Goal: Task Accomplishment & Management: Manage account settings

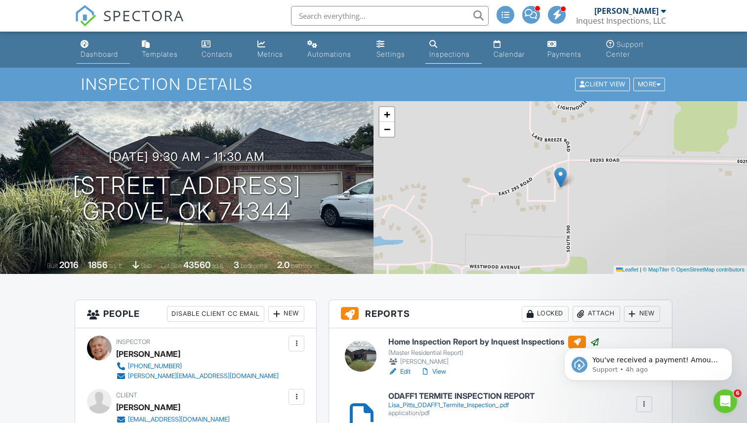
click at [103, 55] on div "Dashboard" at bounding box center [99, 54] width 38 height 8
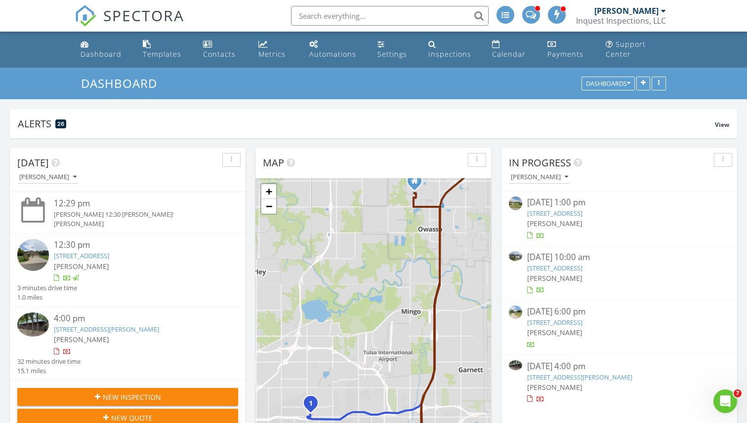
scroll to position [73, 0]
click at [33, 323] on img at bounding box center [33, 324] width 32 height 24
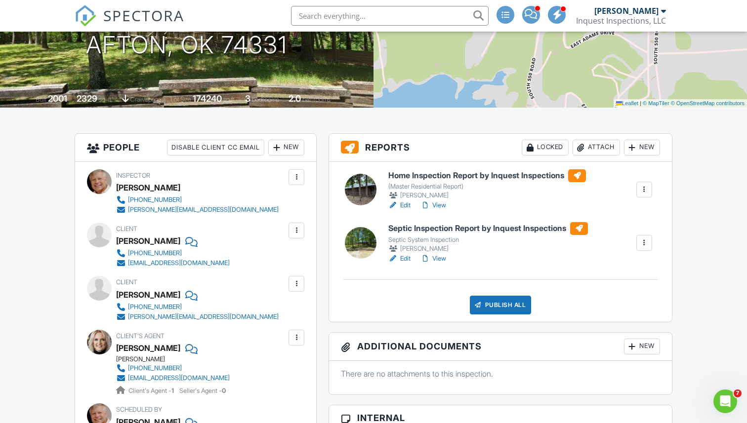
click at [644, 242] on div at bounding box center [644, 243] width 10 height 10
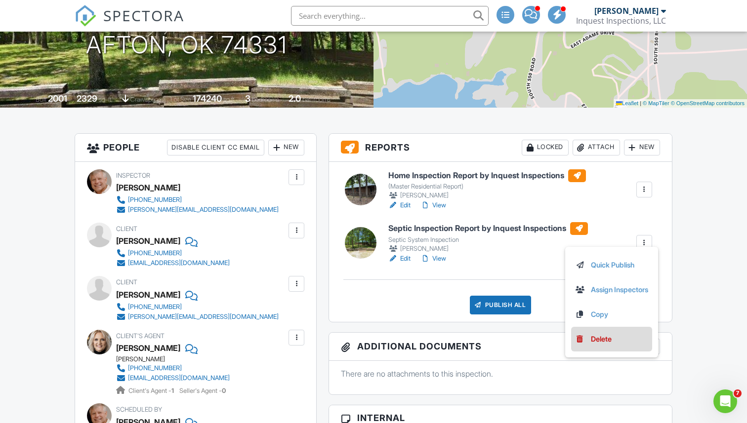
click at [594, 334] on div "Delete" at bounding box center [600, 339] width 21 height 11
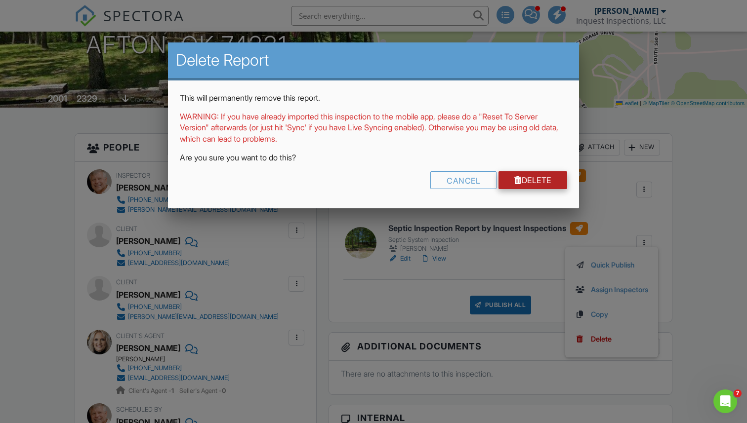
click at [532, 182] on link "Delete" at bounding box center [532, 180] width 69 height 18
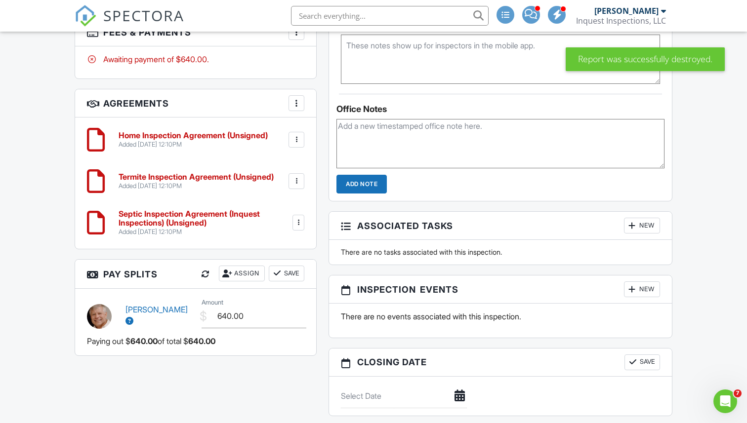
click at [298, 224] on div at bounding box center [298, 223] width 10 height 10
click at [270, 298] on li "Delete" at bounding box center [270, 299] width 56 height 25
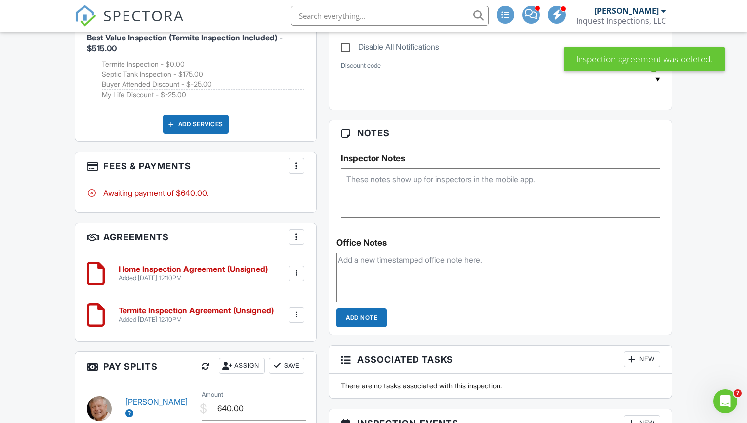
click at [295, 164] on div at bounding box center [296, 166] width 10 height 10
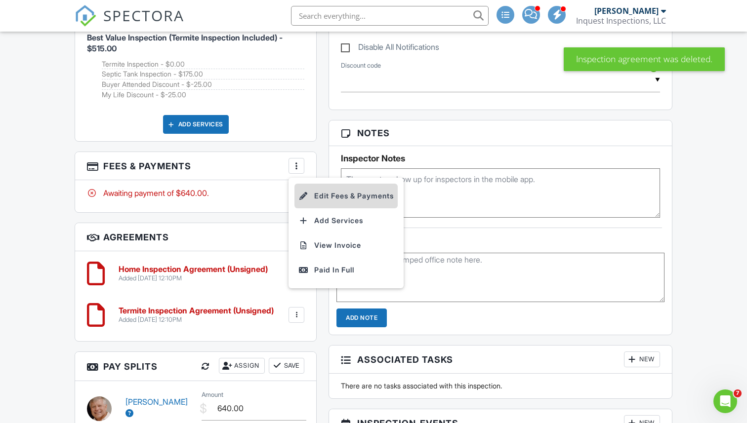
click at [325, 191] on li "Edit Fees & Payments" at bounding box center [345, 196] width 103 height 25
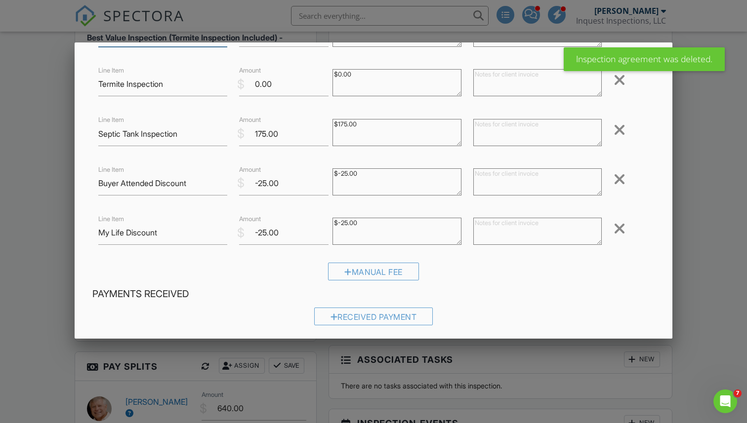
scroll to position [72, 0]
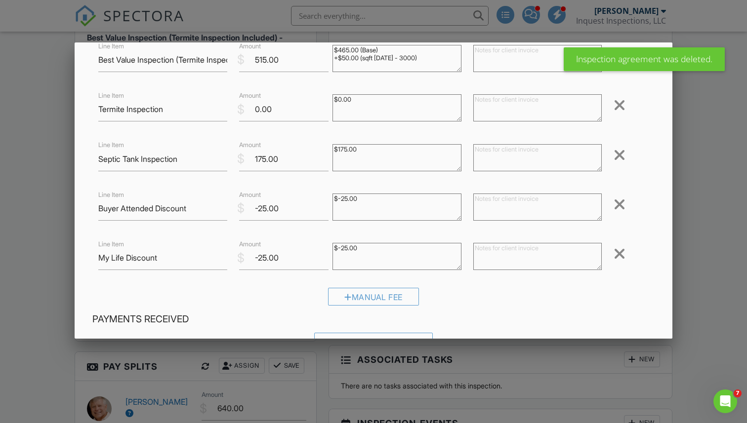
click at [618, 154] on div at bounding box center [619, 155] width 12 height 16
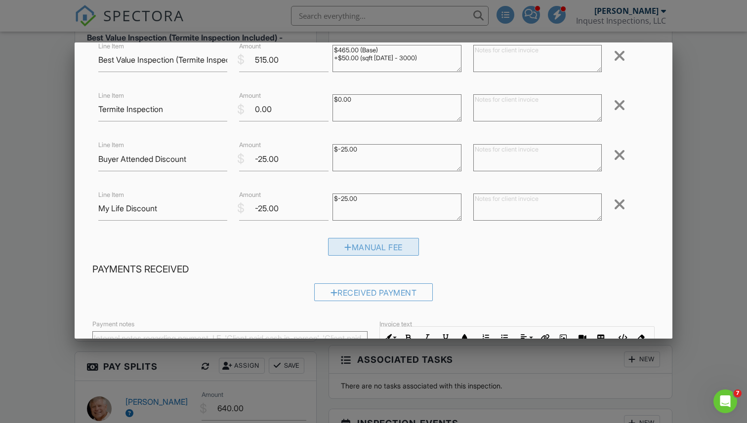
click at [373, 251] on div "Manual Fee" at bounding box center [373, 247] width 91 height 18
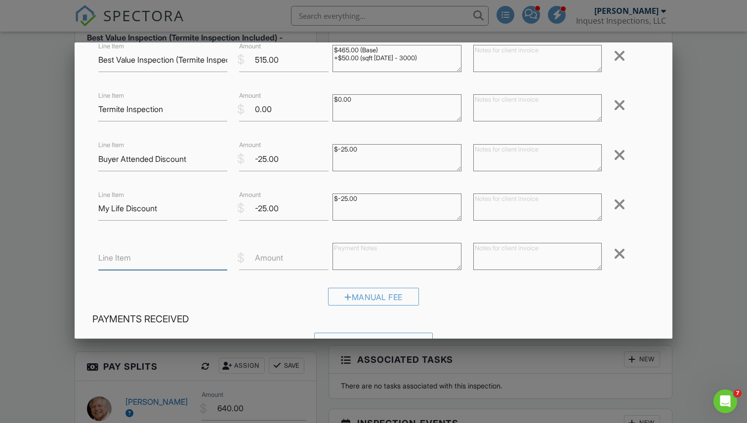
click at [194, 264] on input "Line Item" at bounding box center [162, 258] width 128 height 24
type input "Cash Discount"
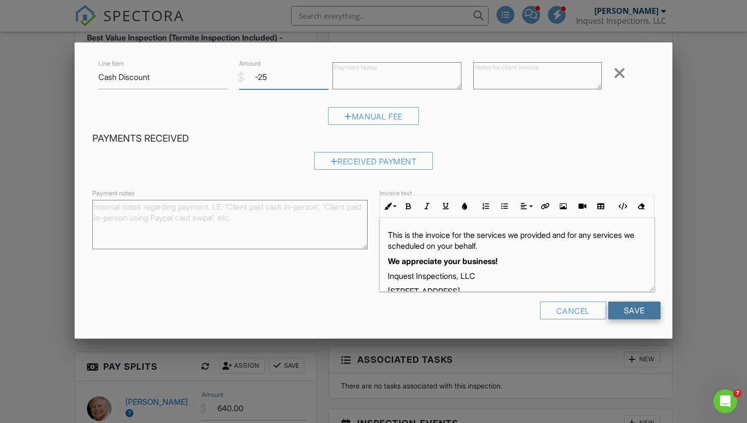
type input "-25"
click at [629, 311] on input "Save" at bounding box center [634, 311] width 52 height 18
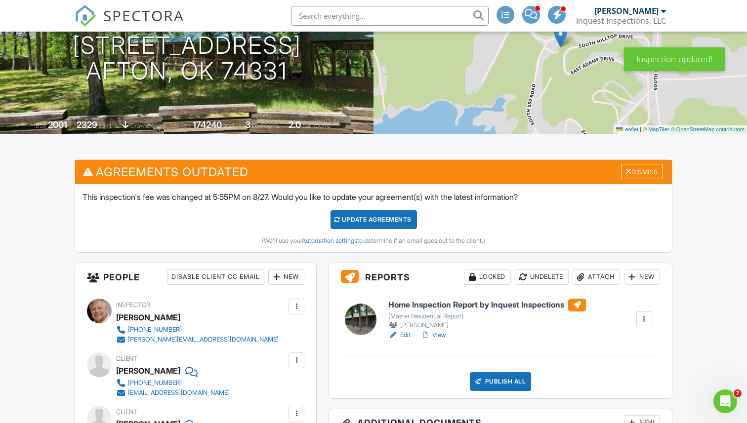
click at [366, 220] on div "Update Agreements" at bounding box center [373, 219] width 86 height 19
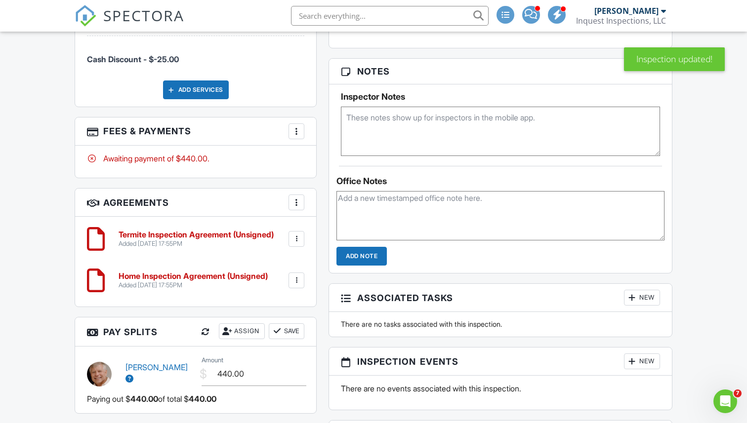
click at [294, 130] on div at bounding box center [296, 131] width 10 height 10
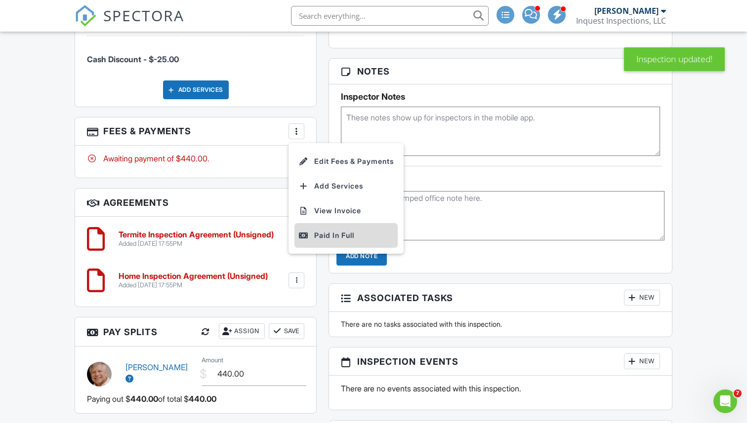
click at [326, 236] on div "Paid In Full" at bounding box center [345, 236] width 95 height 12
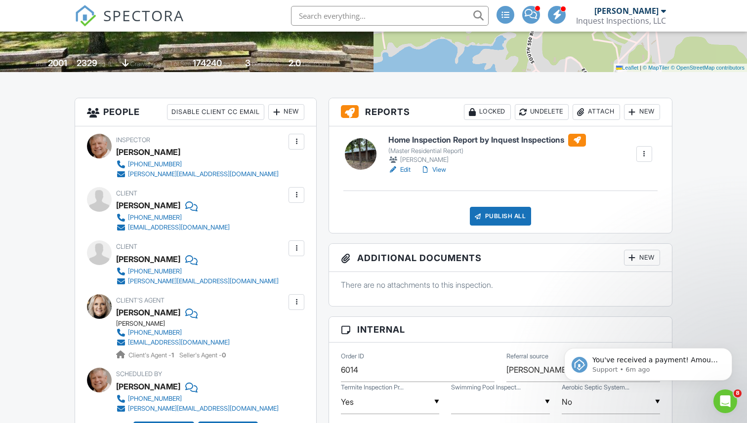
scroll to position [236, 0]
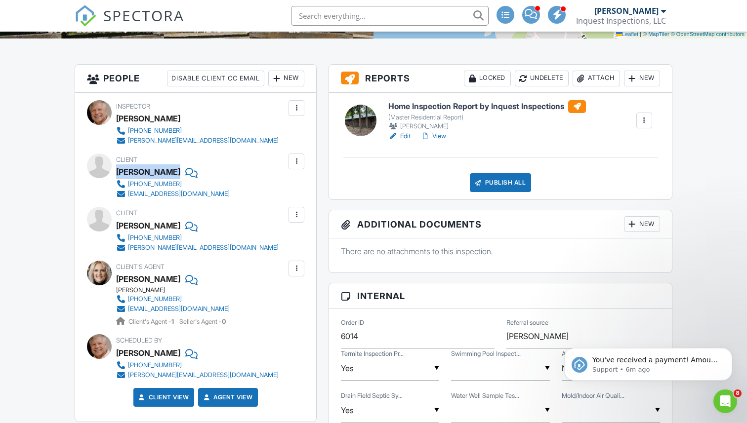
drag, startPoint x: 120, startPoint y: 172, endPoint x: 179, endPoint y: 173, distance: 58.8
click at [179, 173] on div "[PERSON_NAME]" at bounding box center [176, 171] width 121 height 15
copy div "[PERSON_NAME]"
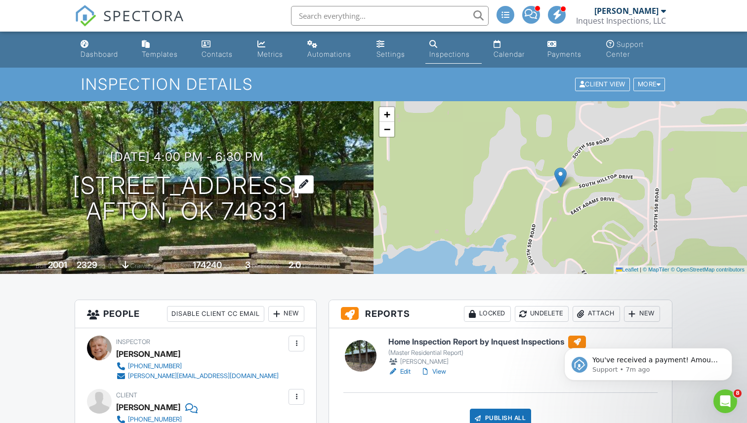
click at [174, 186] on h1 "24336 S Hilltop Dr Afton, OK 74331" at bounding box center [187, 199] width 229 height 52
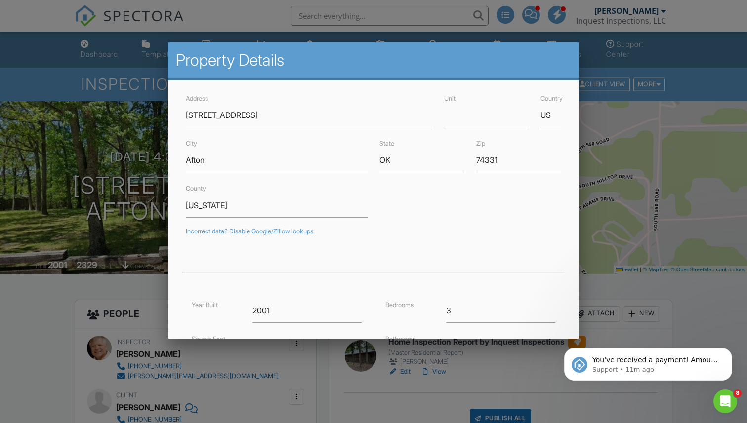
click at [152, 266] on div at bounding box center [373, 215] width 747 height 529
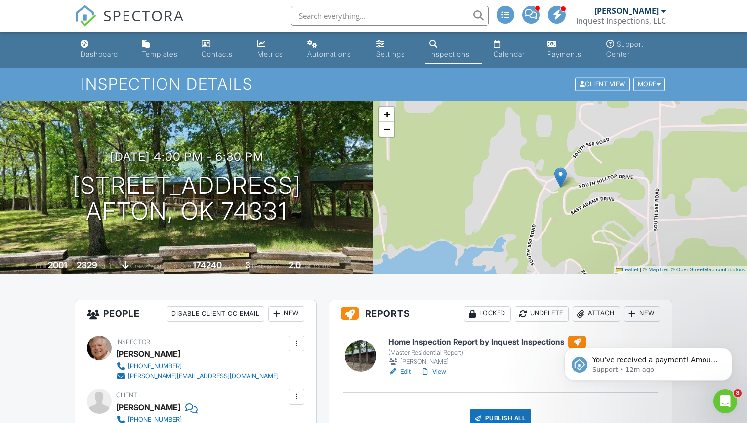
click at [582, 311] on div "You've received a payment! Amount $440.00 Fee $0.00 Net $440.00 Transaction # I…" at bounding box center [648, 318] width 182 height 123
click at [725, 351] on button "Dismiss notification" at bounding box center [728, 351] width 13 height 13
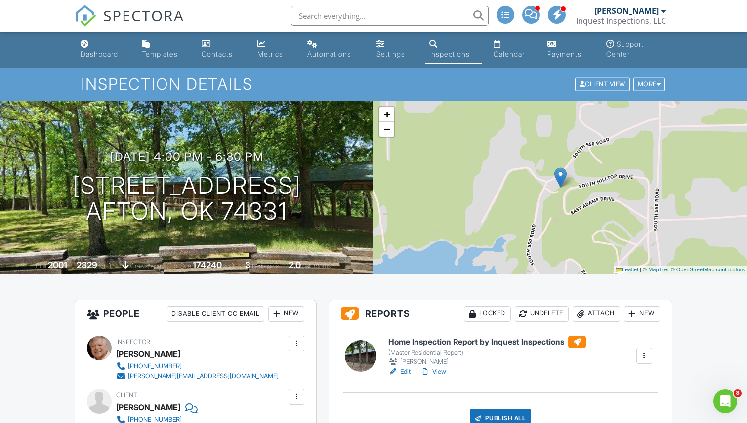
click at [597, 315] on div "Attach" at bounding box center [595, 314] width 47 height 16
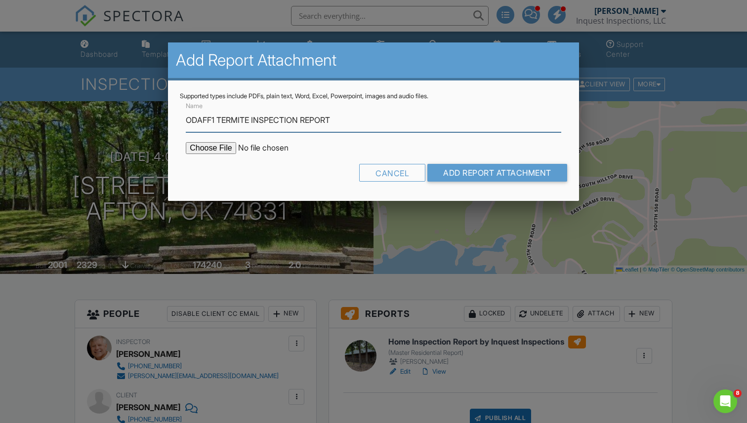
type input "ODAFF1 TERMITE INSPECTION REPORT"
click at [212, 148] on input "file" at bounding box center [270, 148] width 168 height 12
type input "C:\fakepath\Michael Trussell & Trisha Orr ODAFF1 Termite Inspection .pdf"
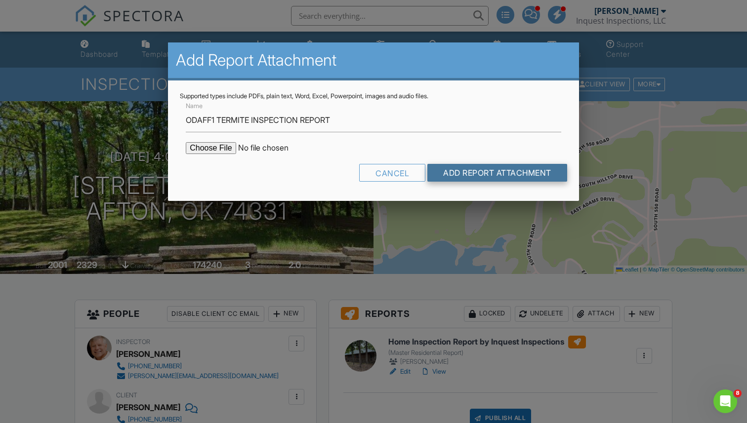
click at [465, 171] on input "Add Report Attachment" at bounding box center [497, 173] width 140 height 18
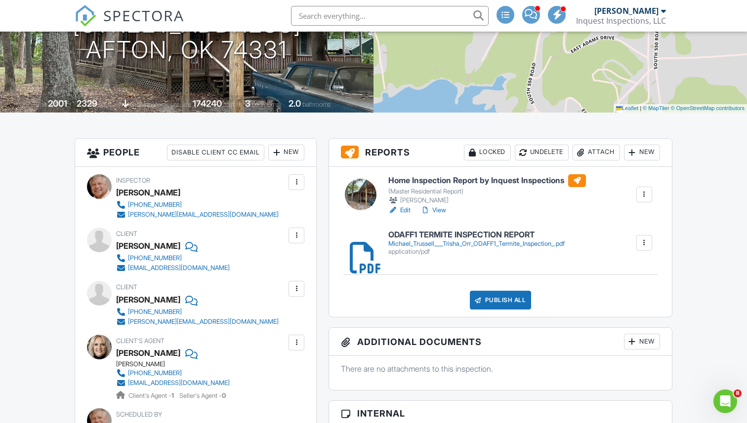
scroll to position [166, 0]
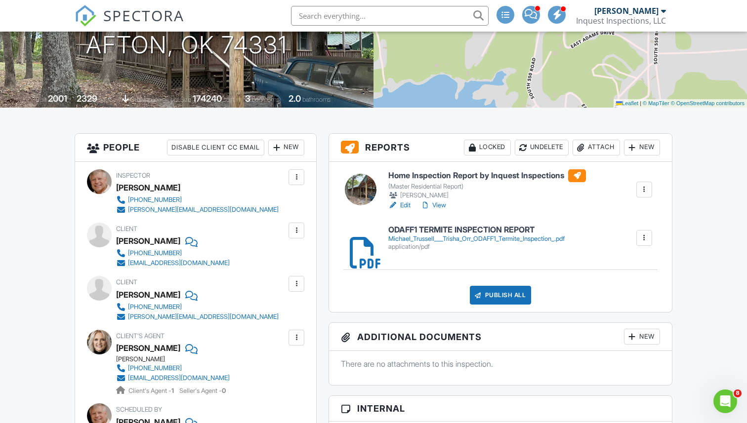
click at [641, 239] on div at bounding box center [644, 238] width 10 height 10
click at [641, 269] on link "Delete" at bounding box center [637, 265] width 37 height 11
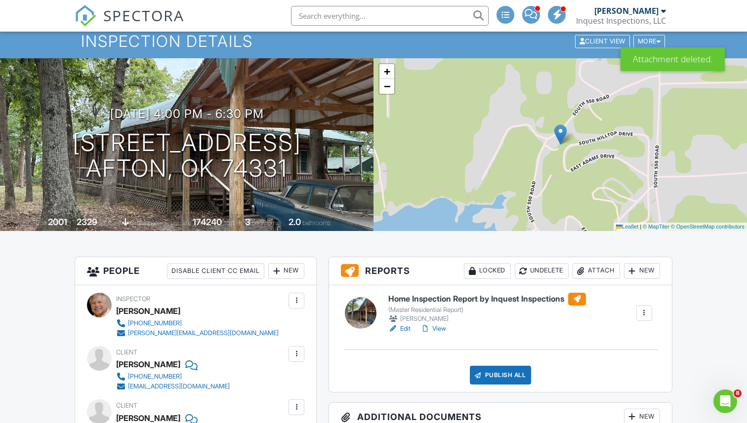
scroll to position [102, 0]
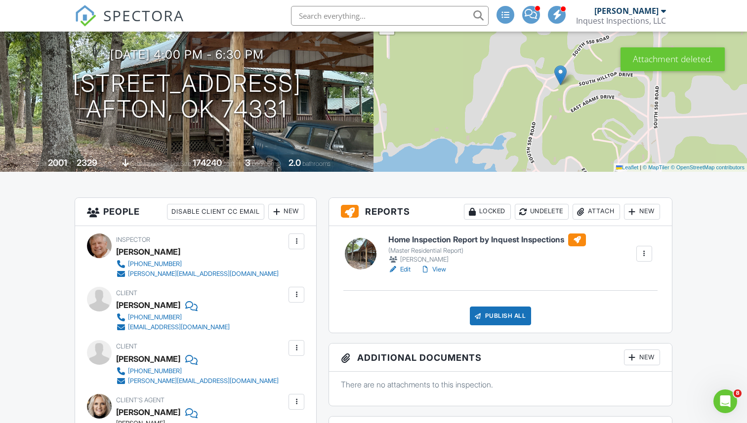
click at [589, 207] on div "Attach" at bounding box center [595, 212] width 47 height 16
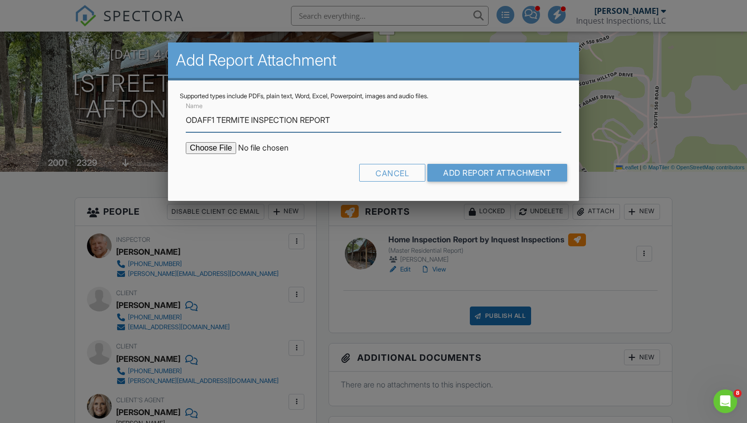
type input "ODAFF1 TERMITE INSPECTION REPORT"
click at [208, 147] on input "file" at bounding box center [270, 148] width 168 height 12
type input "C:\fakepath\Michael Trussell & Trisha Orr ODAFF1 Termite Inspection .pdf"
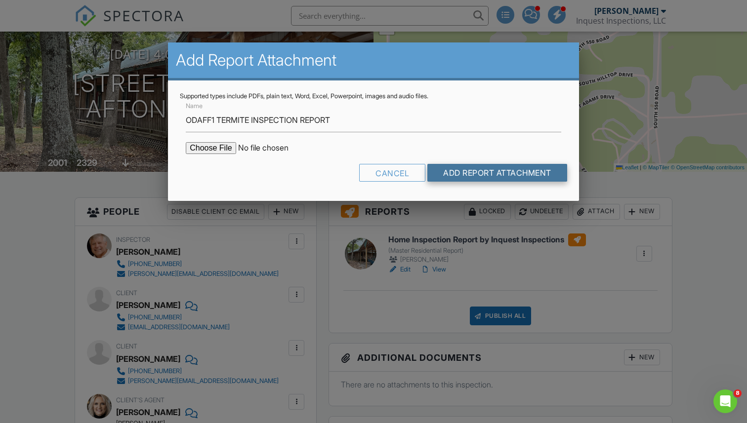
click at [457, 174] on input "Add Report Attachment" at bounding box center [497, 173] width 140 height 18
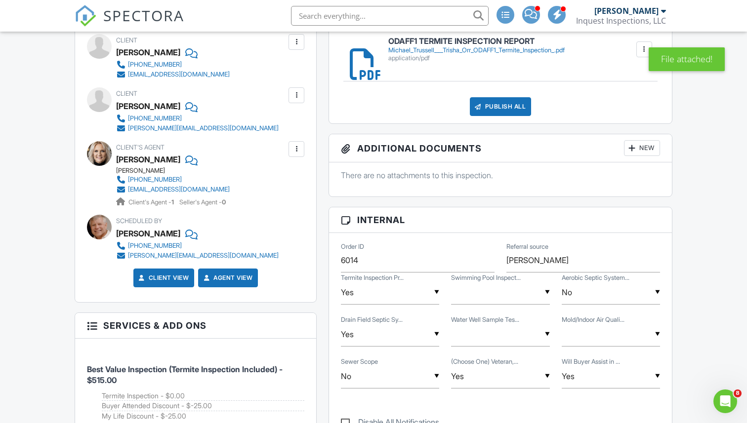
scroll to position [343, 0]
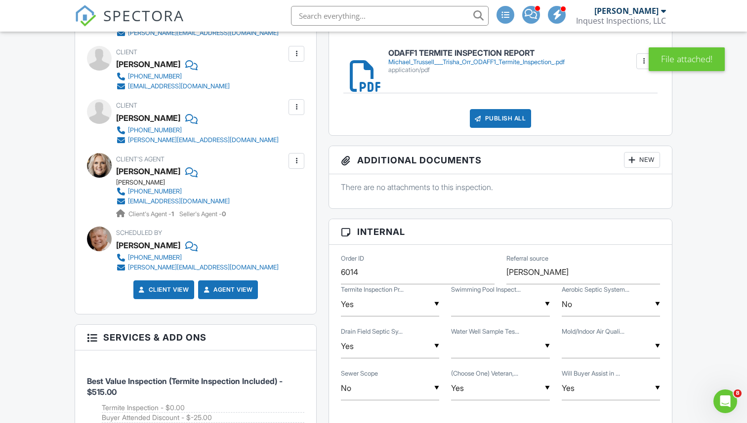
click at [489, 120] on div "Publish All" at bounding box center [501, 118] width 62 height 19
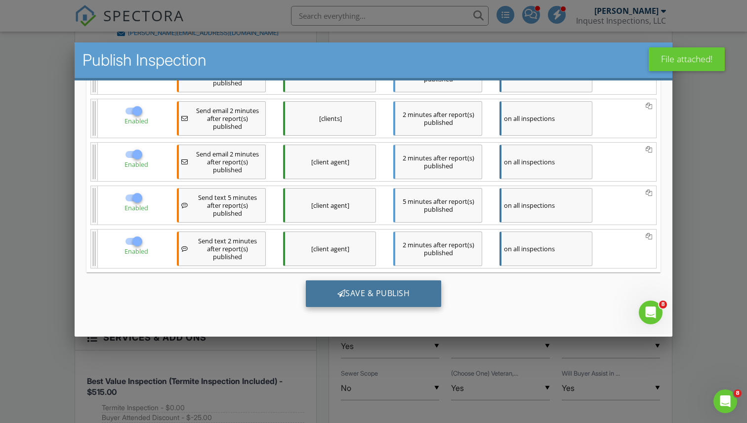
scroll to position [0, 0]
click at [373, 289] on div "Save & Publish" at bounding box center [374, 293] width 136 height 27
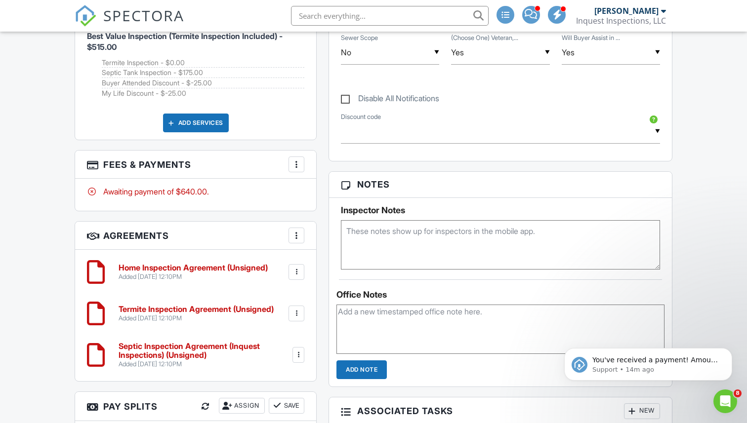
scroll to position [724, 0]
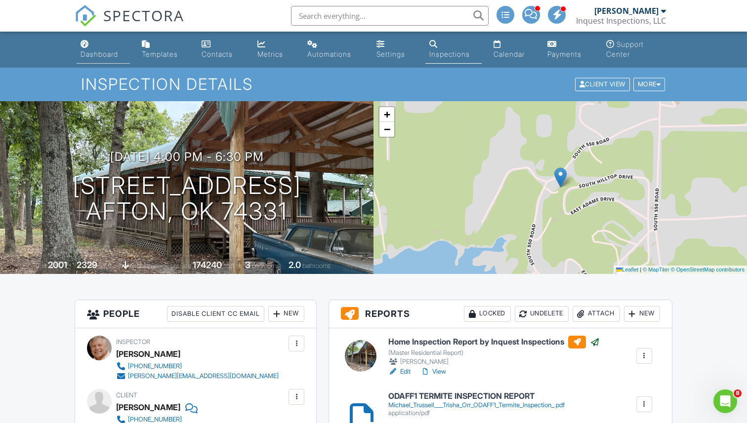
click at [103, 55] on div "Dashboard" at bounding box center [99, 54] width 38 height 8
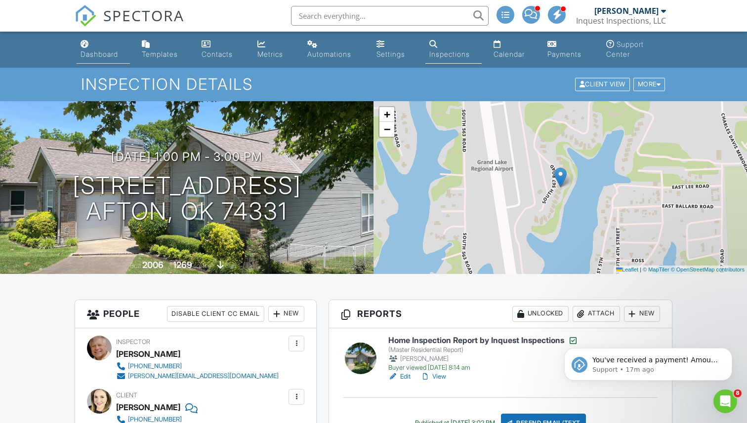
click at [102, 55] on div "Dashboard" at bounding box center [99, 54] width 38 height 8
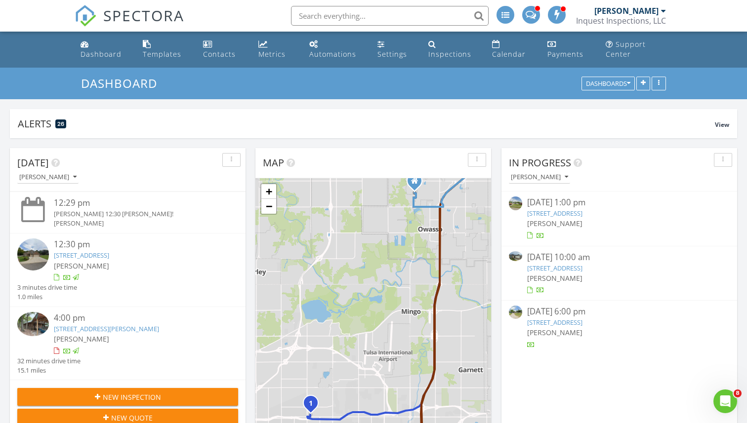
scroll to position [9, 0]
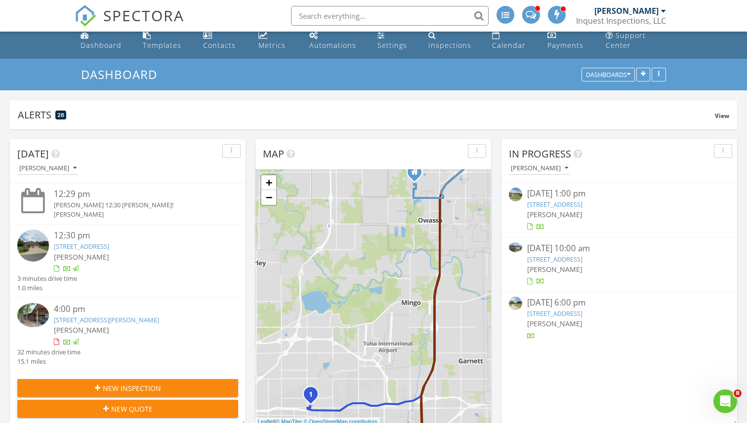
click at [34, 314] on img at bounding box center [33, 315] width 32 height 24
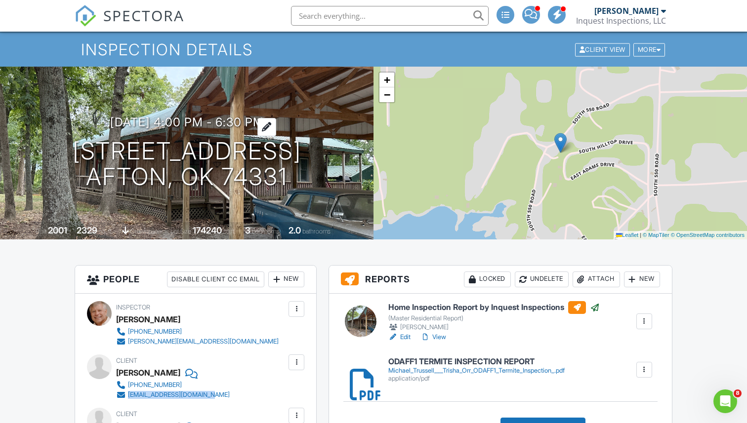
scroll to position [24, 0]
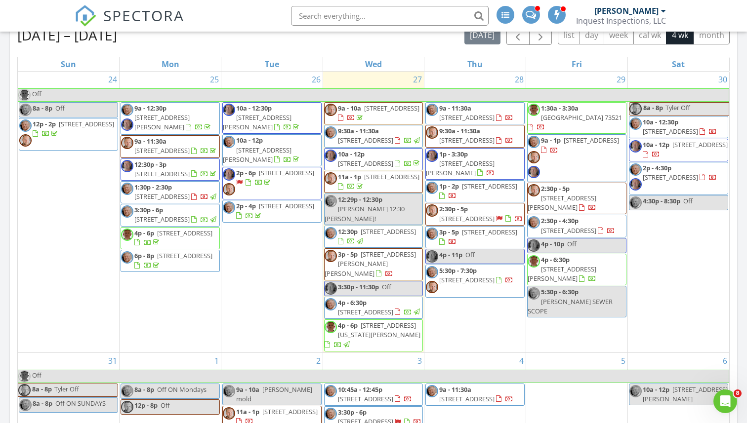
click at [359, 321] on link "4p - 6p 1906 N Pennsylvania Ave, Mangum 73554" at bounding box center [372, 335] width 96 height 28
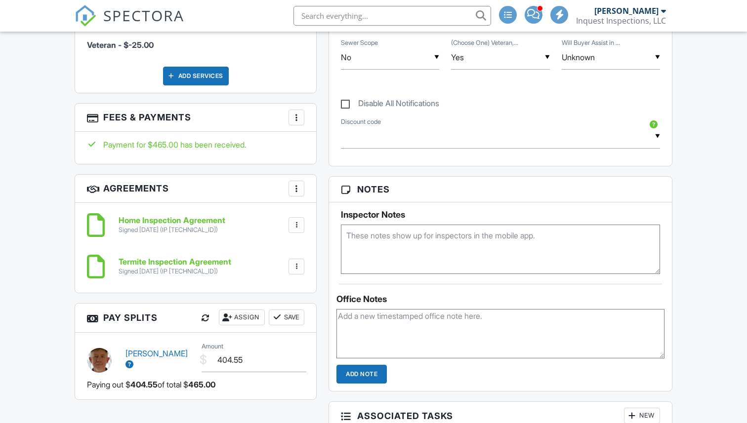
scroll to position [644, 0]
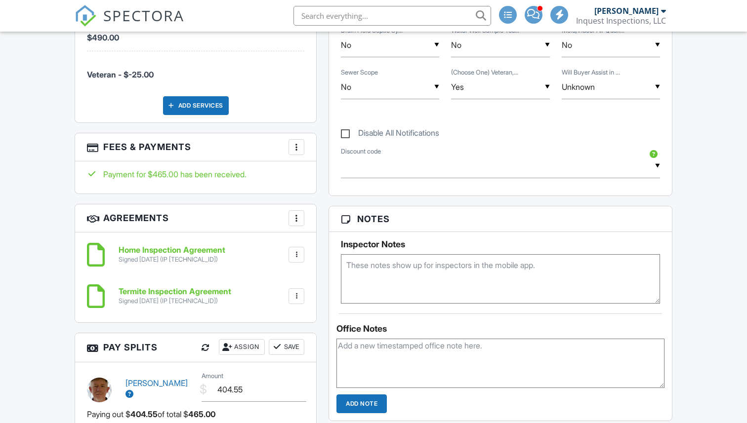
click at [294, 149] on div at bounding box center [296, 147] width 10 height 10
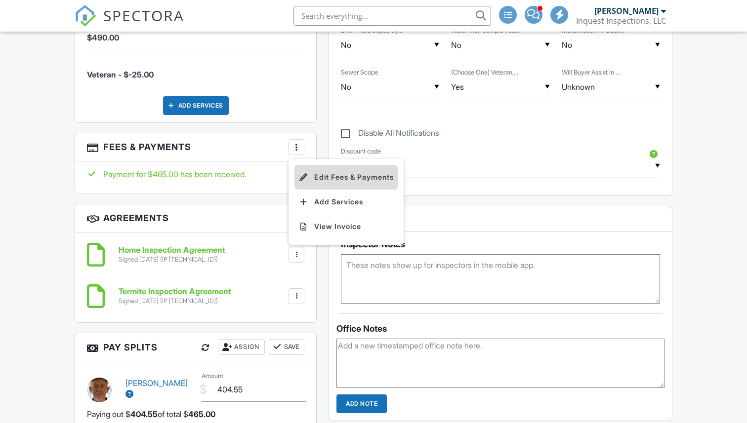
click at [317, 171] on li "Edit Fees & Payments" at bounding box center [345, 177] width 103 height 25
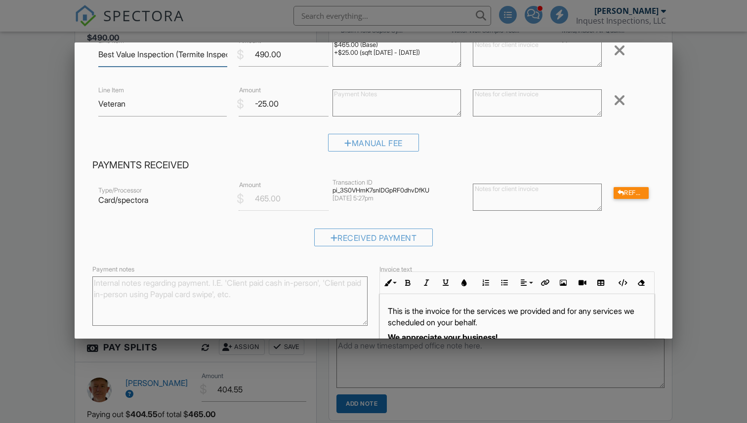
scroll to position [99, 0]
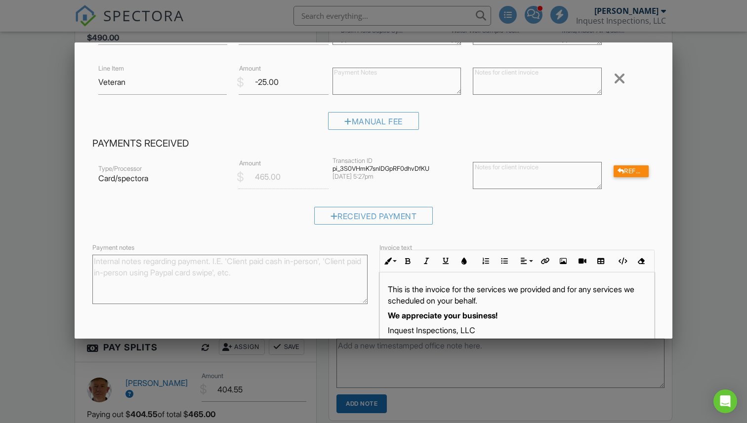
click at [41, 218] on div at bounding box center [373, 215] width 747 height 529
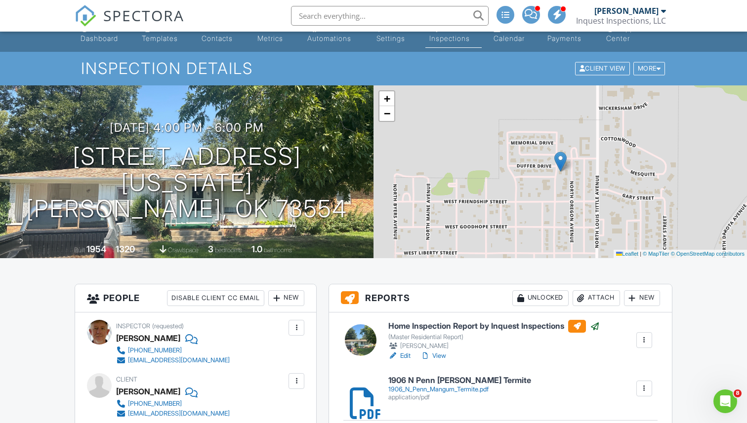
scroll to position [0, 0]
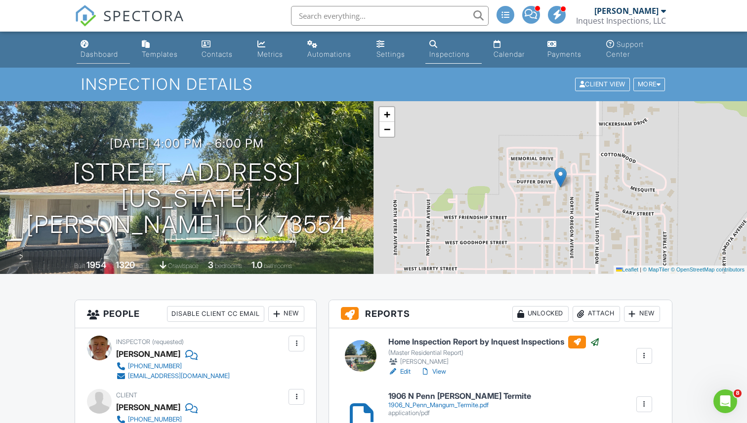
click at [100, 54] on div "Dashboard" at bounding box center [99, 54] width 38 height 8
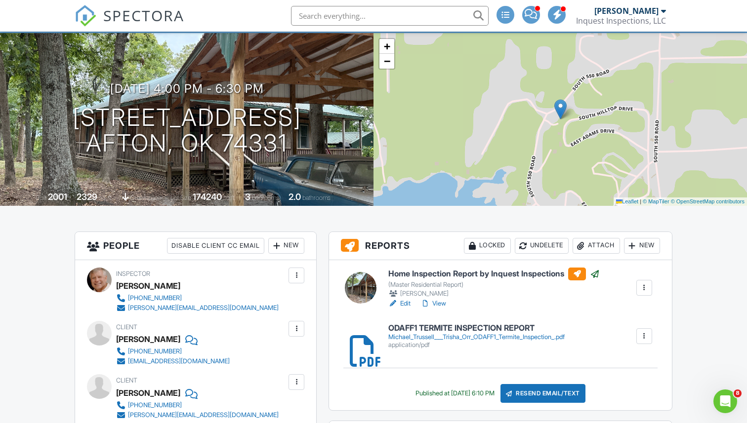
scroll to position [67, 0]
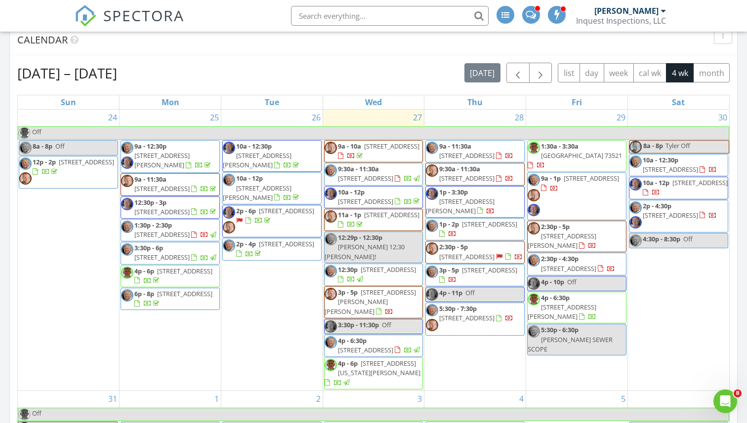
scroll to position [10, 0]
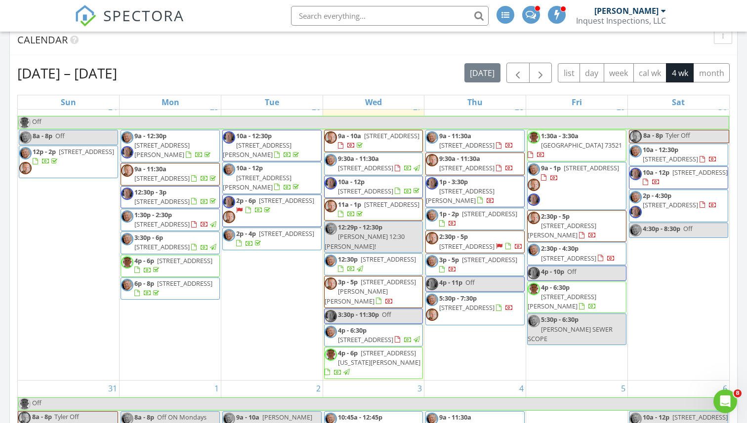
click at [361, 217] on link "11a - 1p 2114 W Oak St, Collinsville 74021" at bounding box center [378, 209] width 81 height 18
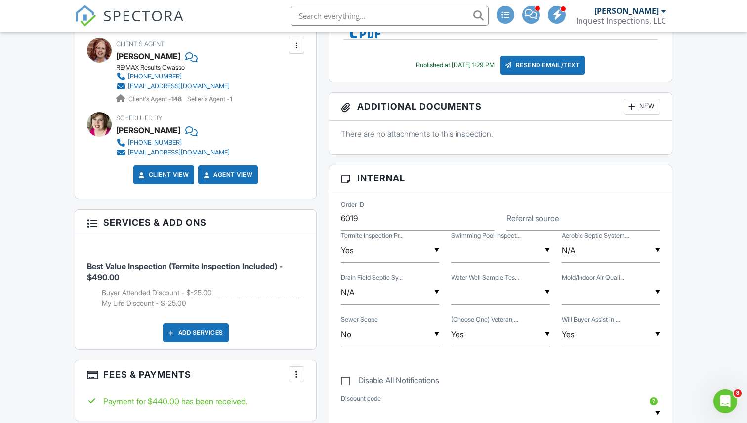
scroll to position [714, 0]
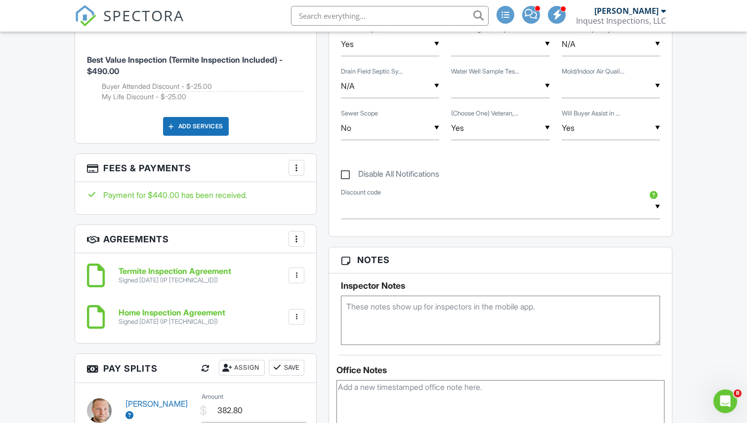
click at [297, 164] on div at bounding box center [296, 168] width 10 height 10
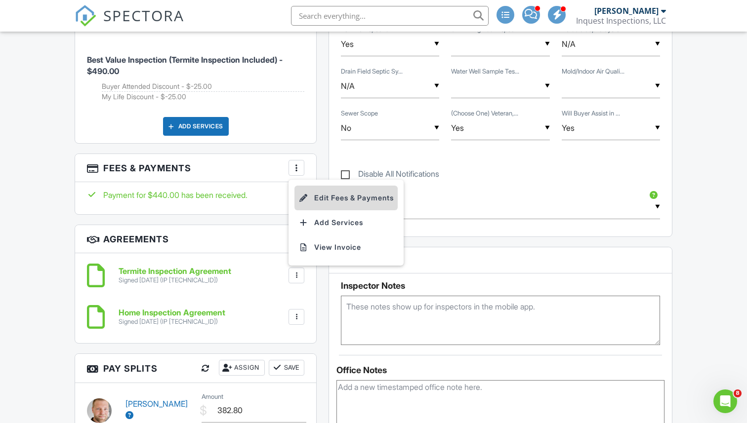
click at [312, 194] on li "Edit Fees & Payments" at bounding box center [345, 198] width 103 height 25
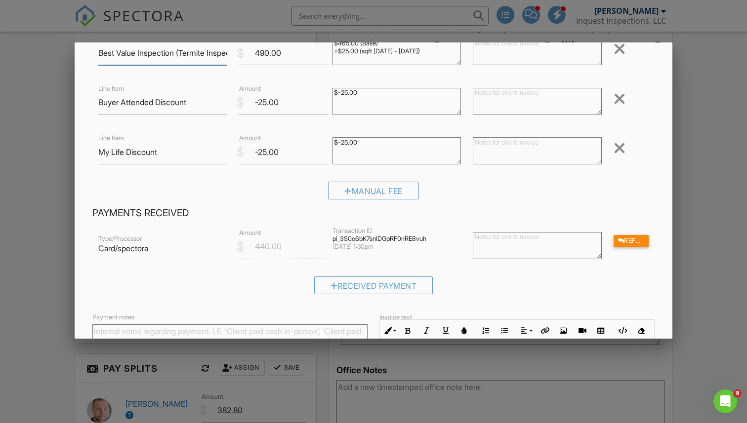
scroll to position [94, 0]
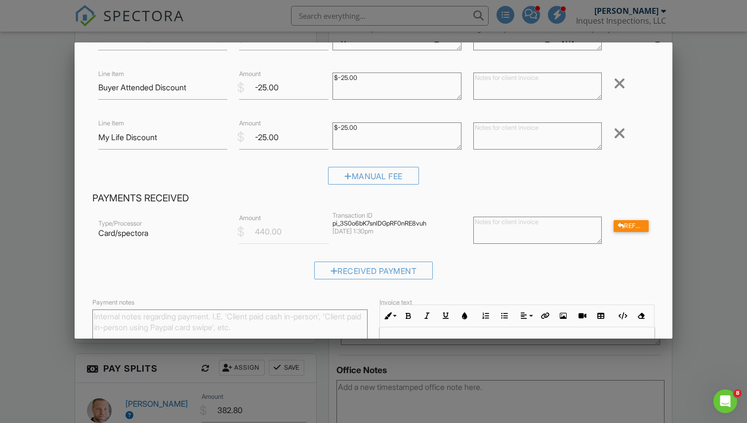
click at [29, 181] on div at bounding box center [373, 215] width 747 height 529
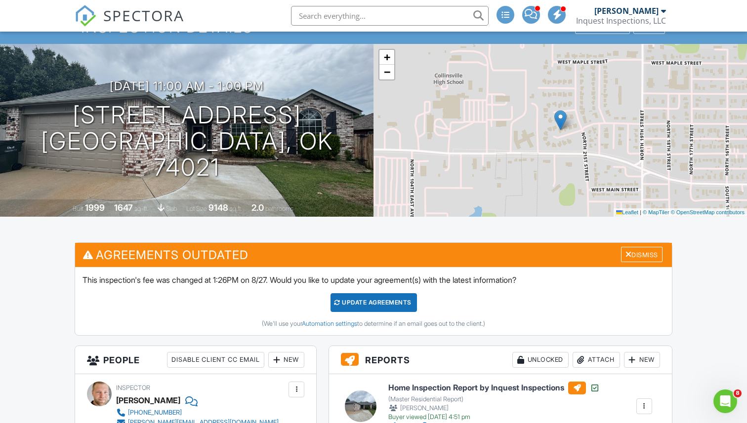
scroll to position [0, 0]
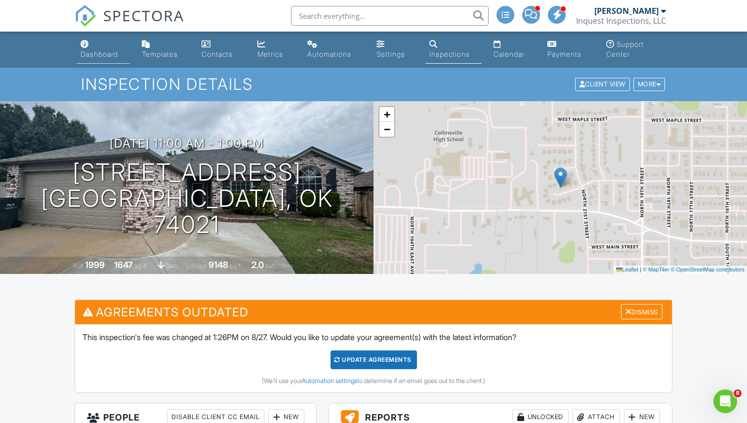
click at [102, 52] on div "Dashboard" at bounding box center [99, 54] width 38 height 8
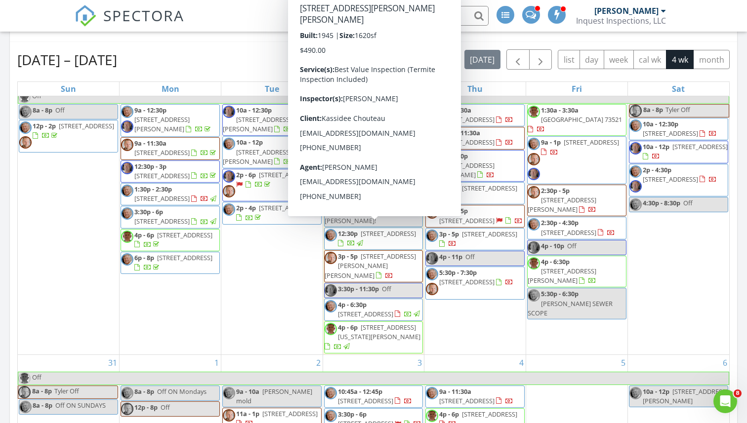
scroll to position [20, 0]
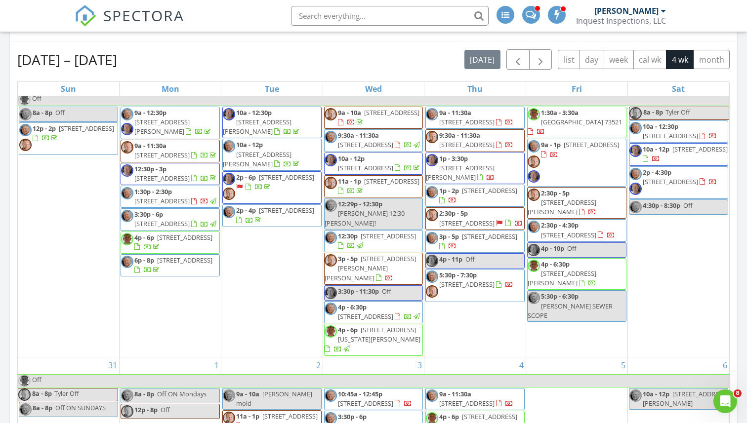
click at [364, 163] on span "10a - 12p" at bounding box center [351, 158] width 27 height 9
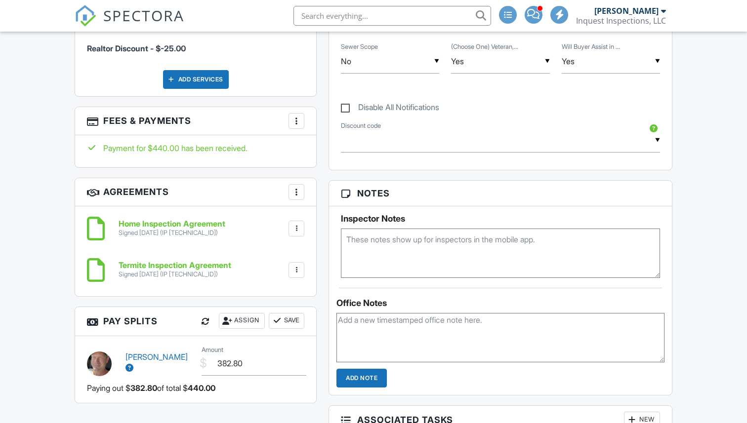
scroll to position [706, 0]
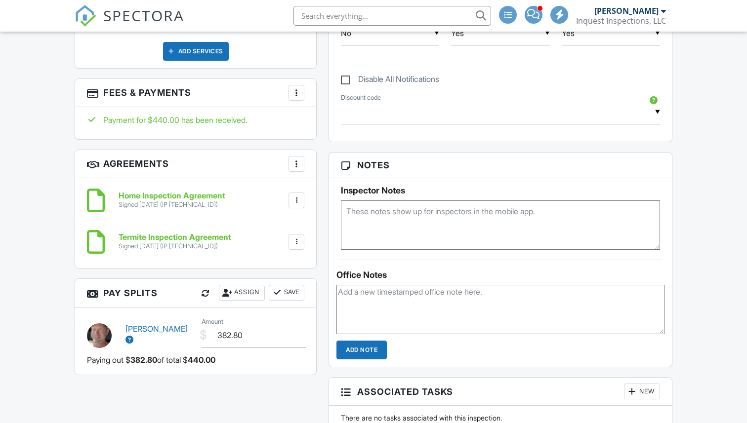
click at [295, 94] on div at bounding box center [296, 93] width 10 height 10
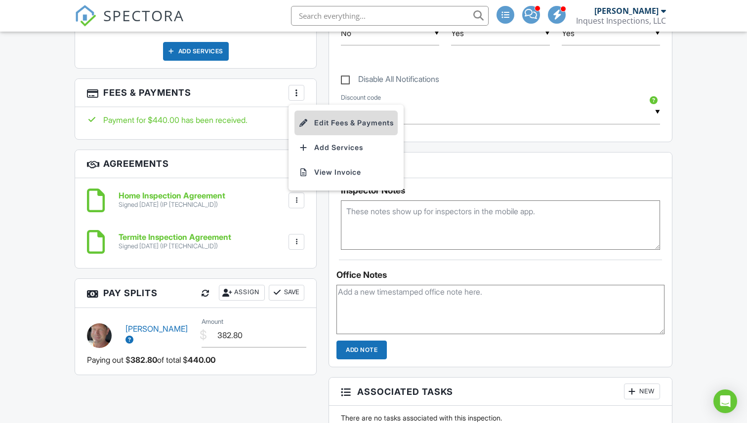
click at [319, 120] on li "Edit Fees & Payments" at bounding box center [345, 123] width 103 height 25
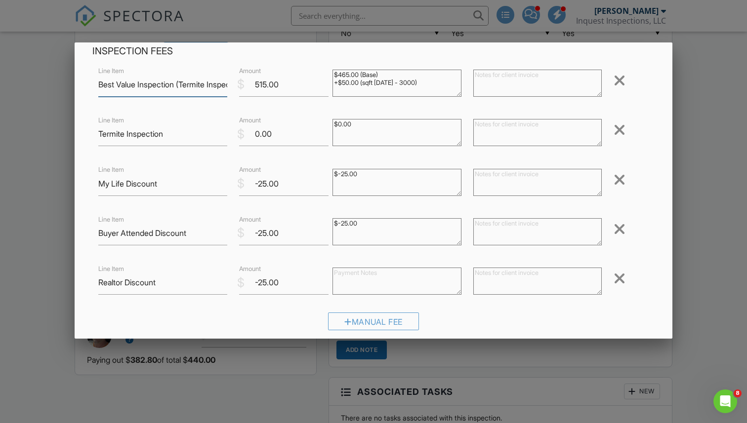
scroll to position [107, 0]
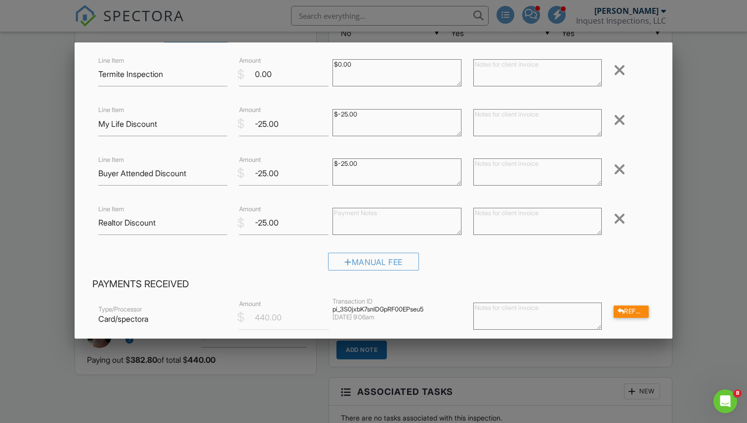
click at [24, 163] on div at bounding box center [373, 215] width 747 height 529
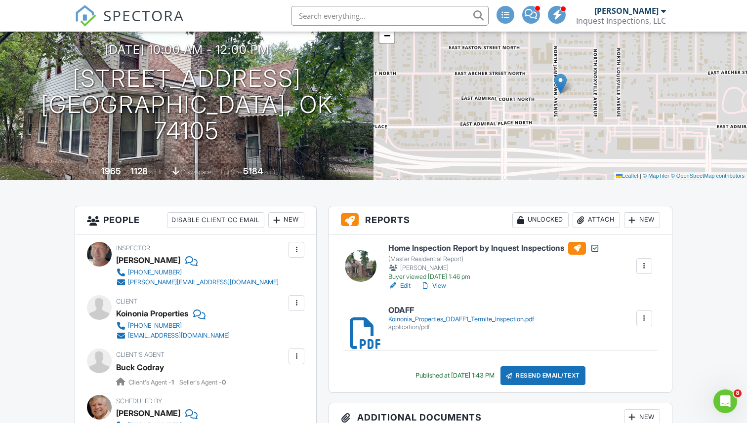
scroll to position [0, 0]
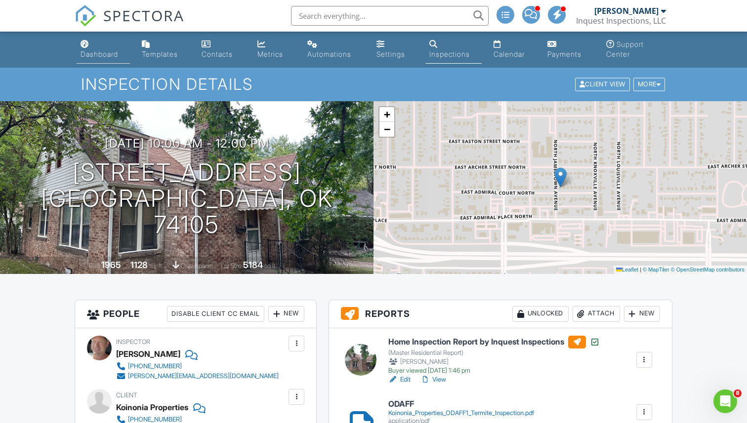
click at [100, 53] on div "Dashboard" at bounding box center [99, 54] width 38 height 8
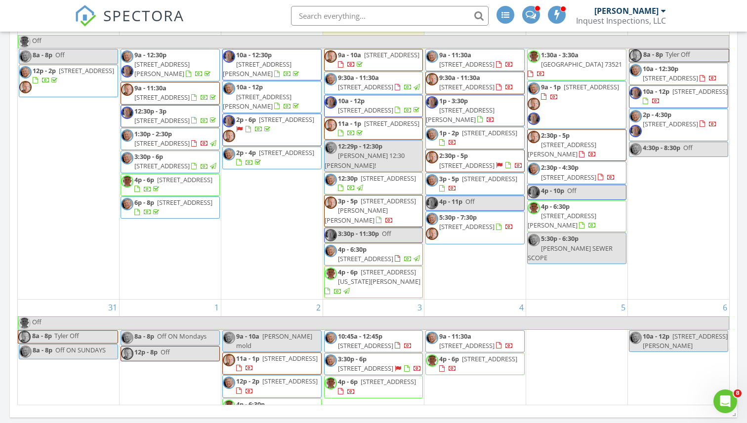
scroll to position [503, 0]
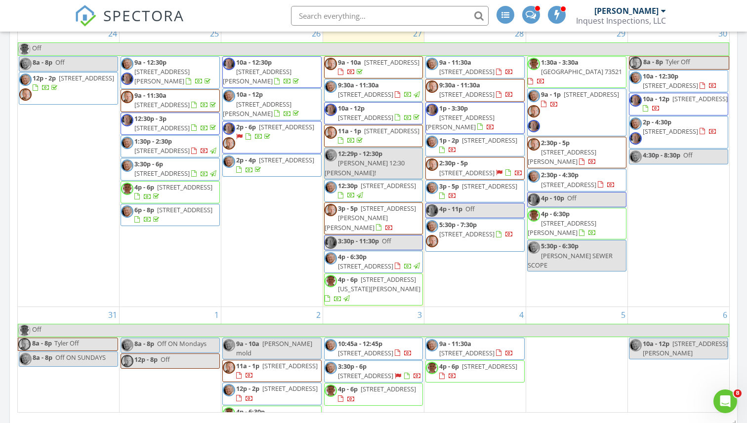
click at [372, 168] on span "[PERSON_NAME] 12:30 [PERSON_NAME]!" at bounding box center [364, 167] width 80 height 18
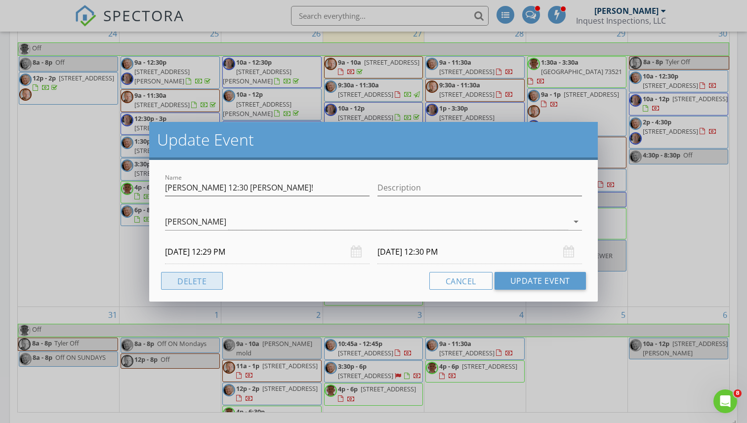
click at [201, 277] on button "Delete" at bounding box center [192, 281] width 62 height 18
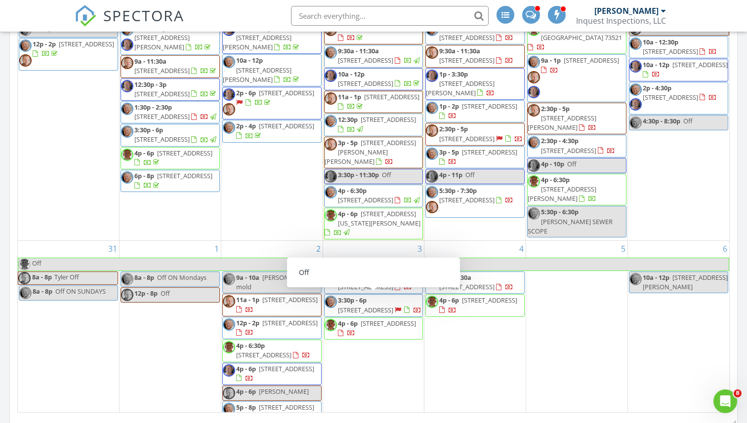
scroll to position [0, 0]
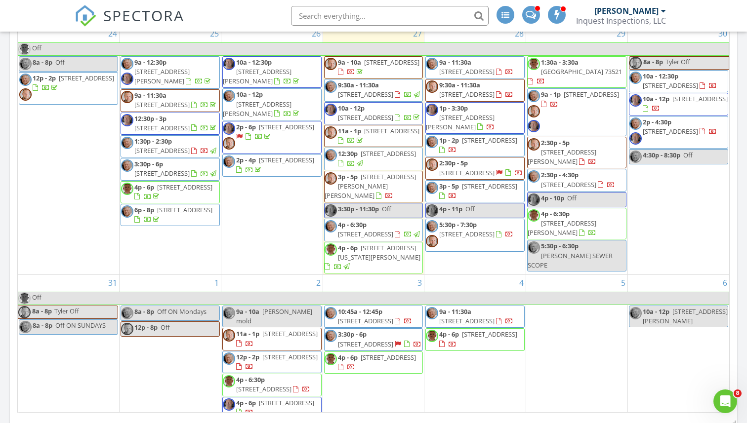
click at [355, 228] on span "4p - 6:30p" at bounding box center [352, 224] width 29 height 9
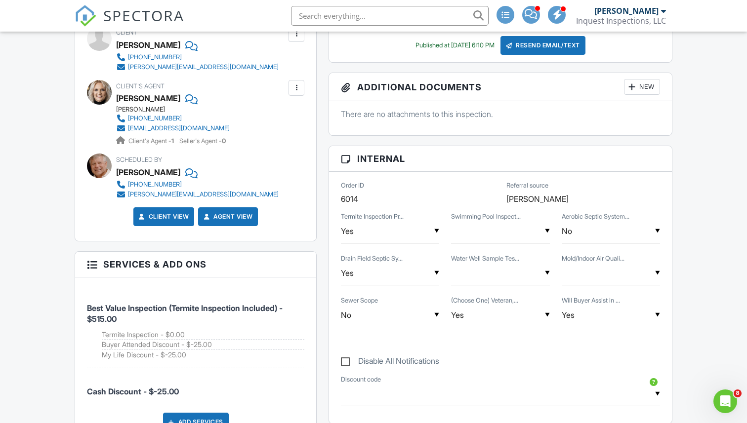
scroll to position [398, 0]
